Goal: Transaction & Acquisition: Download file/media

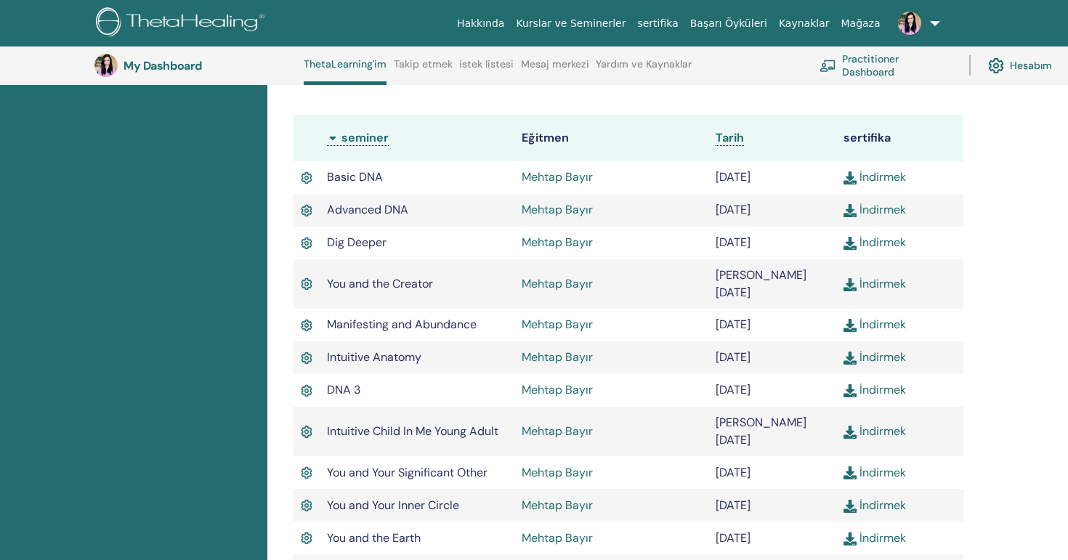
scroll to position [405, 0]
click at [878, 174] on link "İndirmek" at bounding box center [874, 176] width 62 height 15
click at [886, 208] on link "İndirmek" at bounding box center [874, 209] width 62 height 15
click at [883, 243] on link "İndirmek" at bounding box center [874, 242] width 62 height 15
click at [881, 276] on link "İndirmek" at bounding box center [874, 283] width 62 height 15
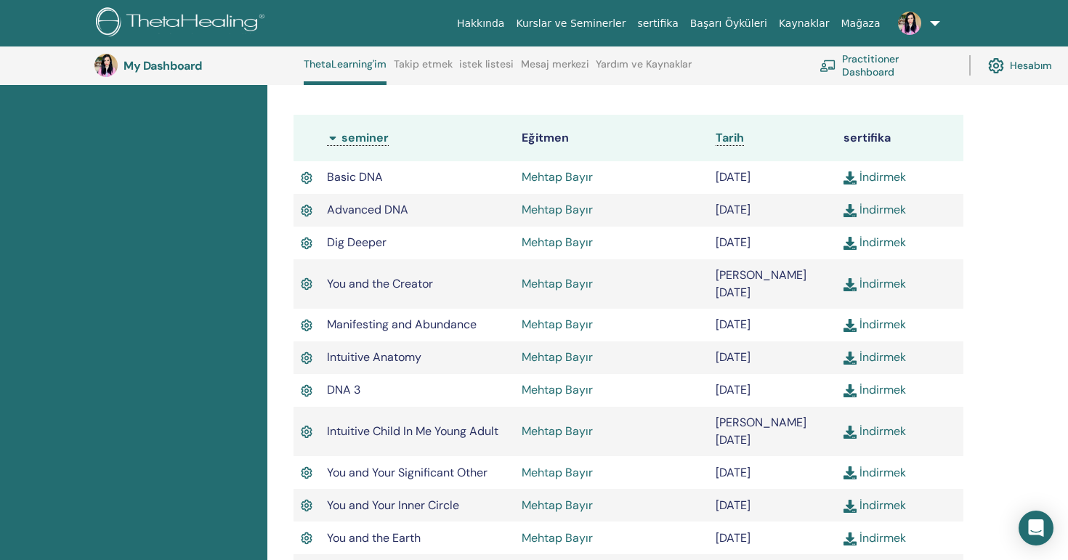
click at [892, 317] on link "İndirmek" at bounding box center [874, 324] width 62 height 15
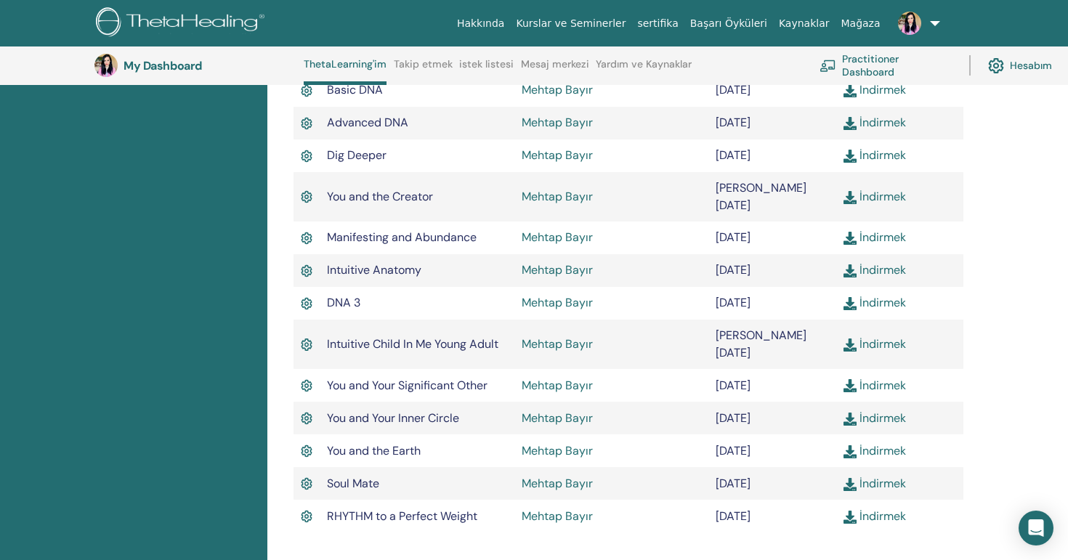
click at [879, 262] on link "İndirmek" at bounding box center [874, 269] width 62 height 15
click at [879, 295] on link "İndirmek" at bounding box center [874, 302] width 62 height 15
click at [880, 336] on link "İndirmek" at bounding box center [874, 343] width 62 height 15
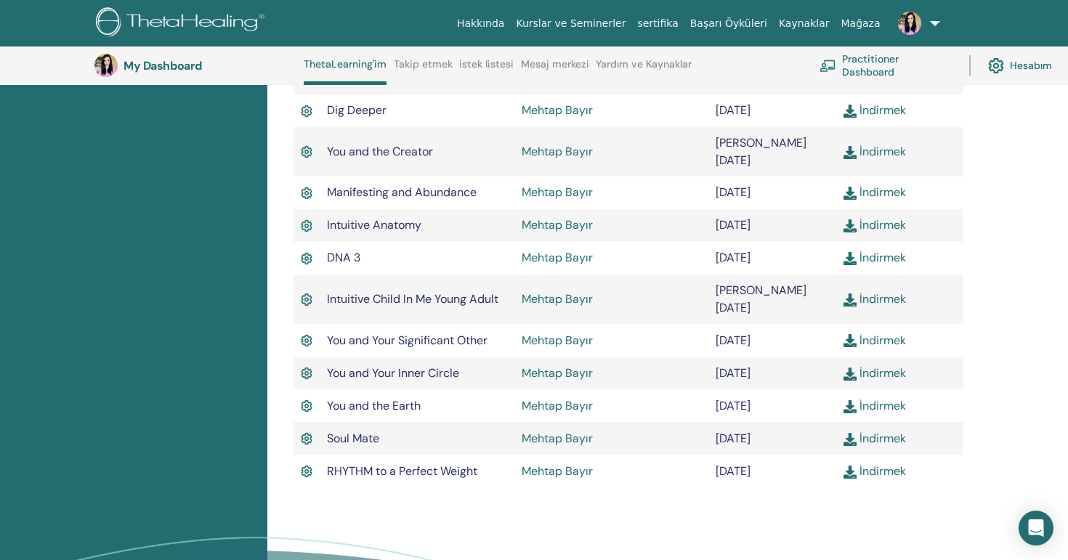
click at [891, 291] on link "İndirmek" at bounding box center [874, 298] width 62 height 15
click at [888, 333] on link "İndirmek" at bounding box center [874, 340] width 62 height 15
click at [886, 365] on link "İndirmek" at bounding box center [874, 372] width 62 height 15
click at [872, 398] on link "İndirmek" at bounding box center [874, 405] width 62 height 15
drag, startPoint x: 910, startPoint y: 559, endPoint x: 981, endPoint y: 429, distance: 147.3
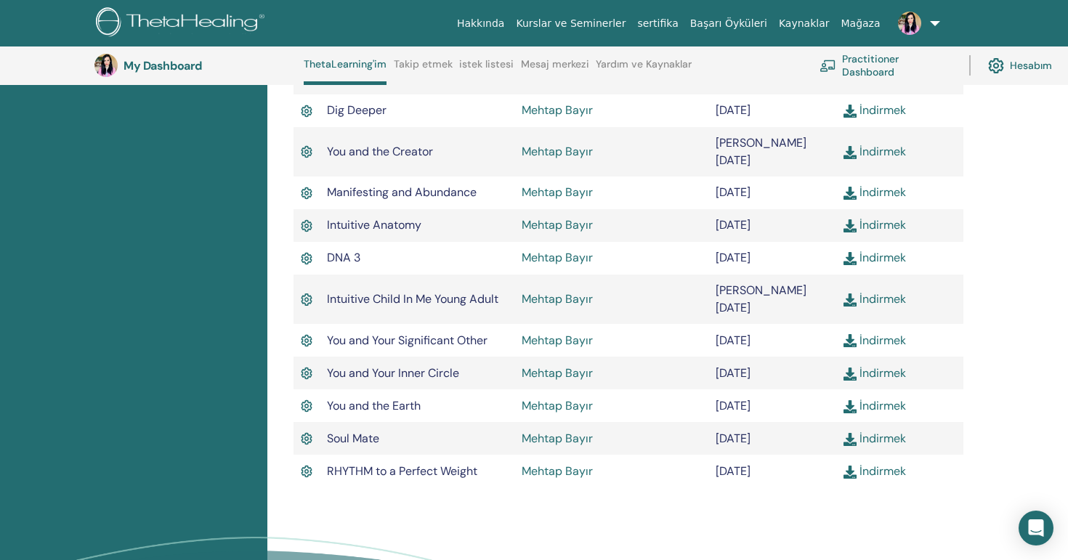
click at [981, 429] on div "Tamamlanan Seminerler Tamamladığınız seminerleri aşağıda bulabilirsiniz. Eksik …" at bounding box center [667, 171] width 801 height 1021
click at [897, 431] on link "İndirmek" at bounding box center [874, 438] width 62 height 15
click at [875, 463] on link "İndirmek" at bounding box center [874, 470] width 62 height 15
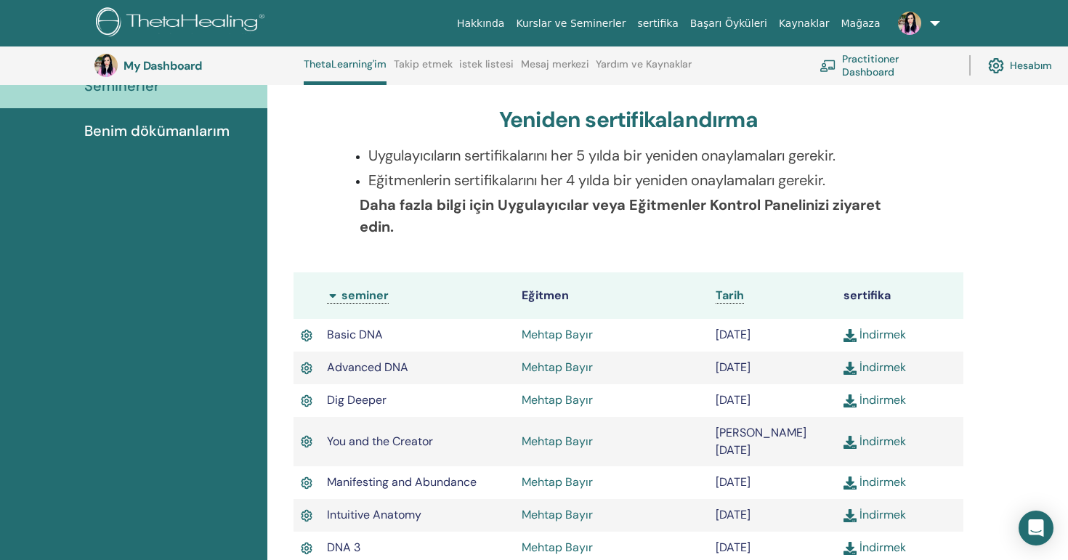
scroll to position [240, 0]
